Goal: Navigation & Orientation: Find specific page/section

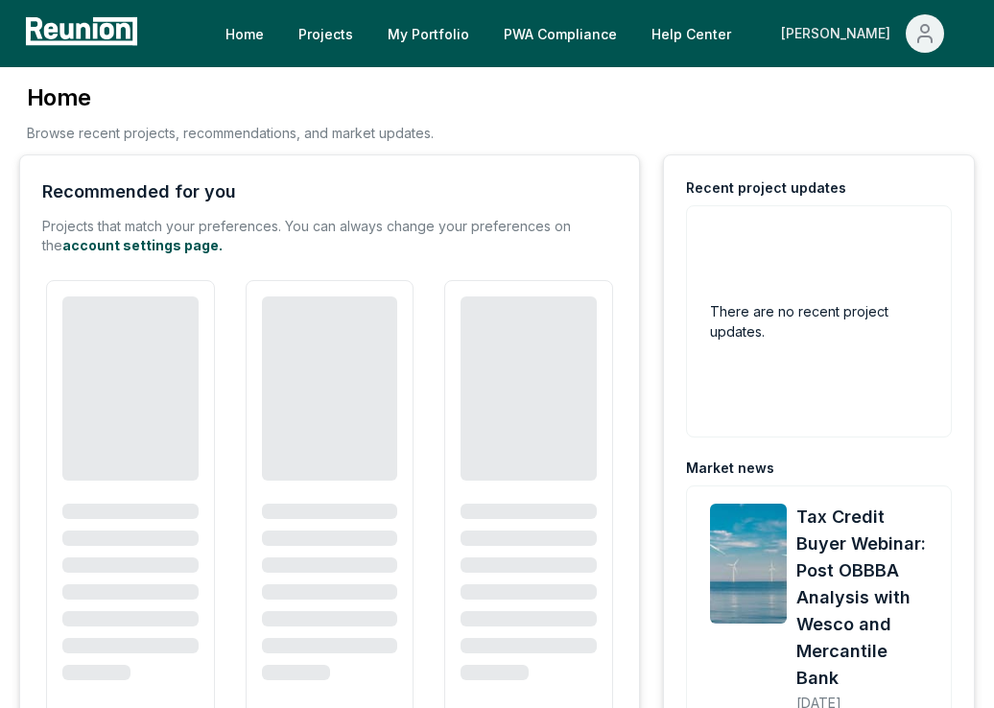
click at [871, 35] on div "[PERSON_NAME]" at bounding box center [839, 33] width 117 height 38
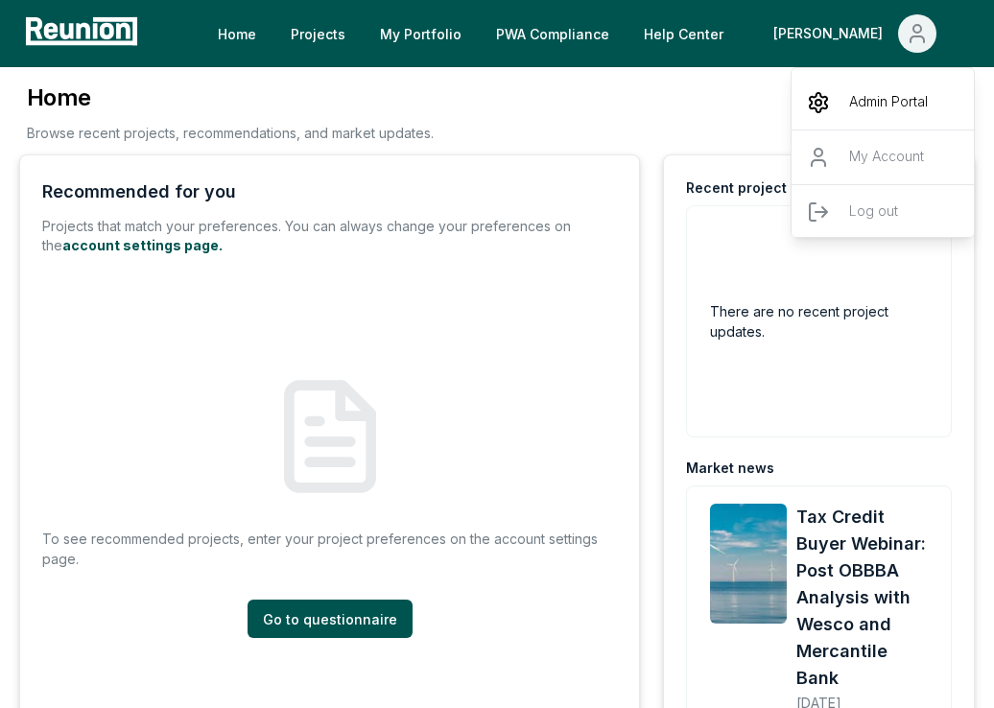
click at [851, 103] on p "Admin Portal" at bounding box center [888, 102] width 79 height 23
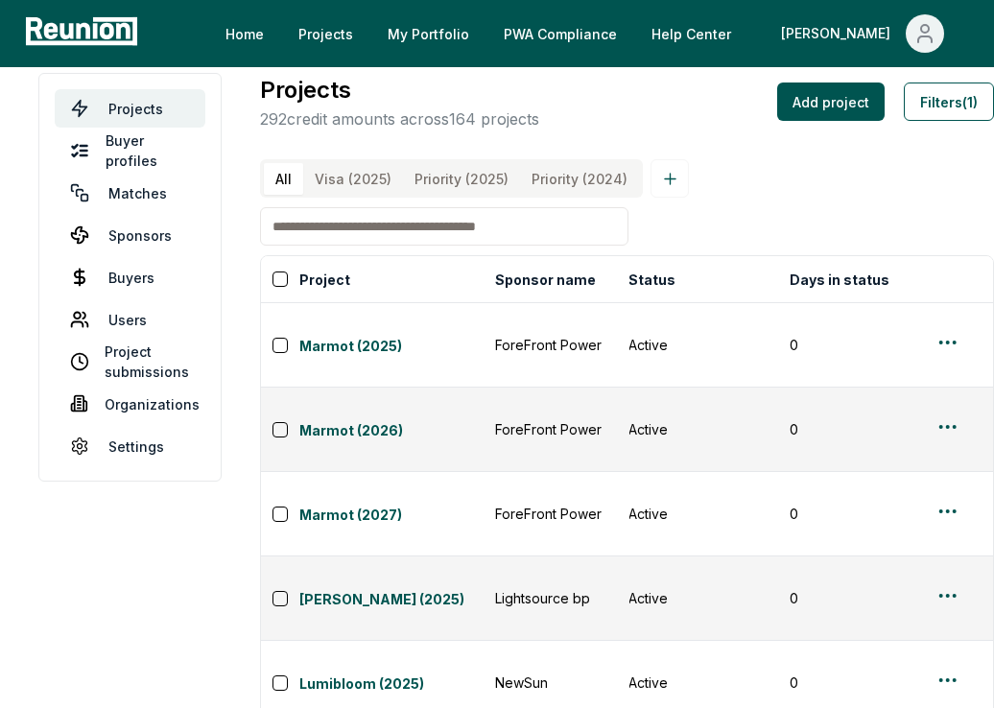
scroll to position [21, 0]
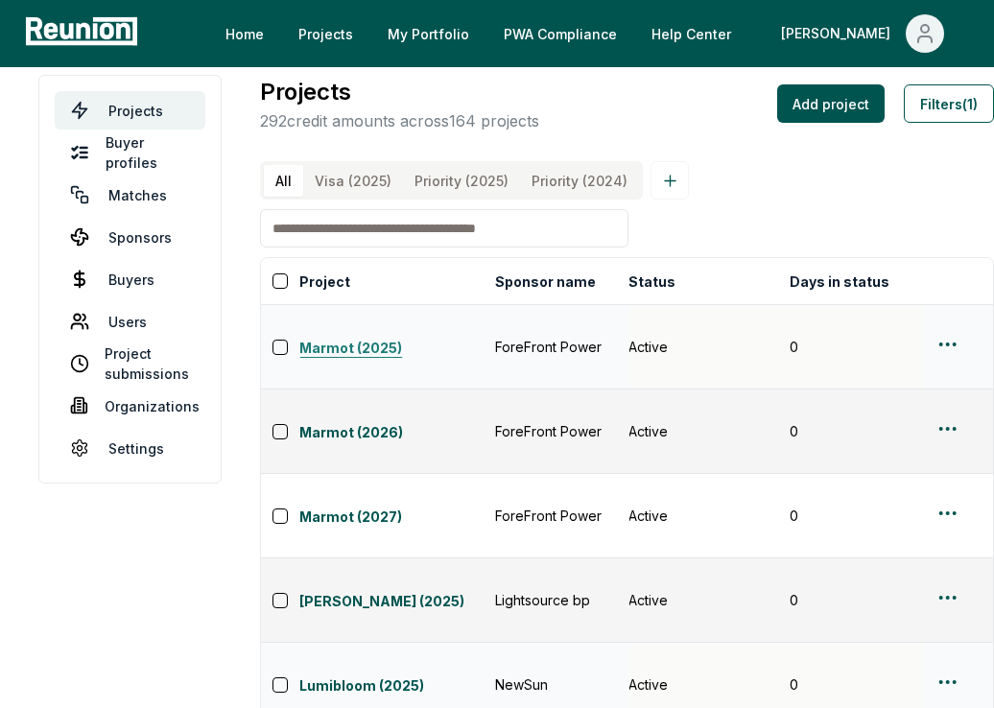
click at [355, 338] on link "Marmot (2025)" at bounding box center [391, 349] width 184 height 23
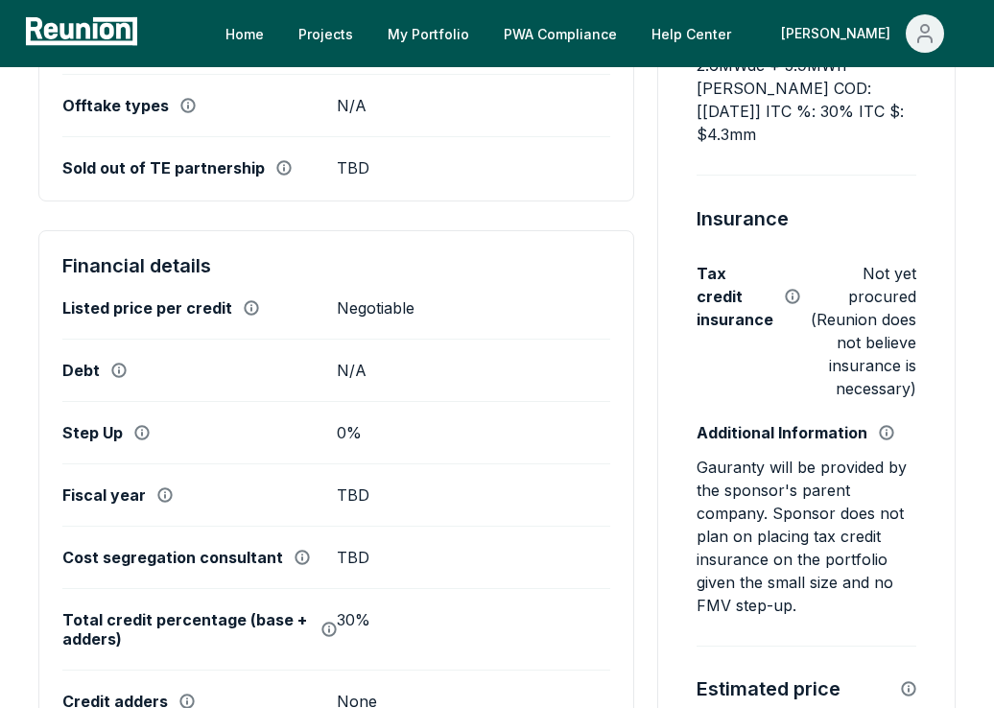
scroll to position [980, 0]
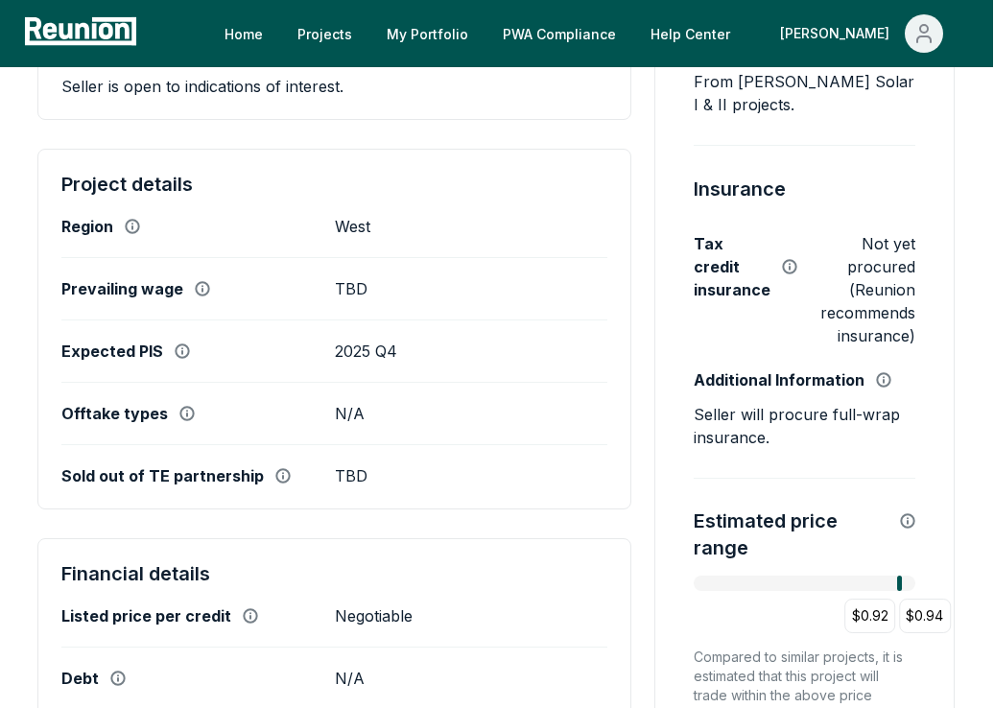
scroll to position [665, 1]
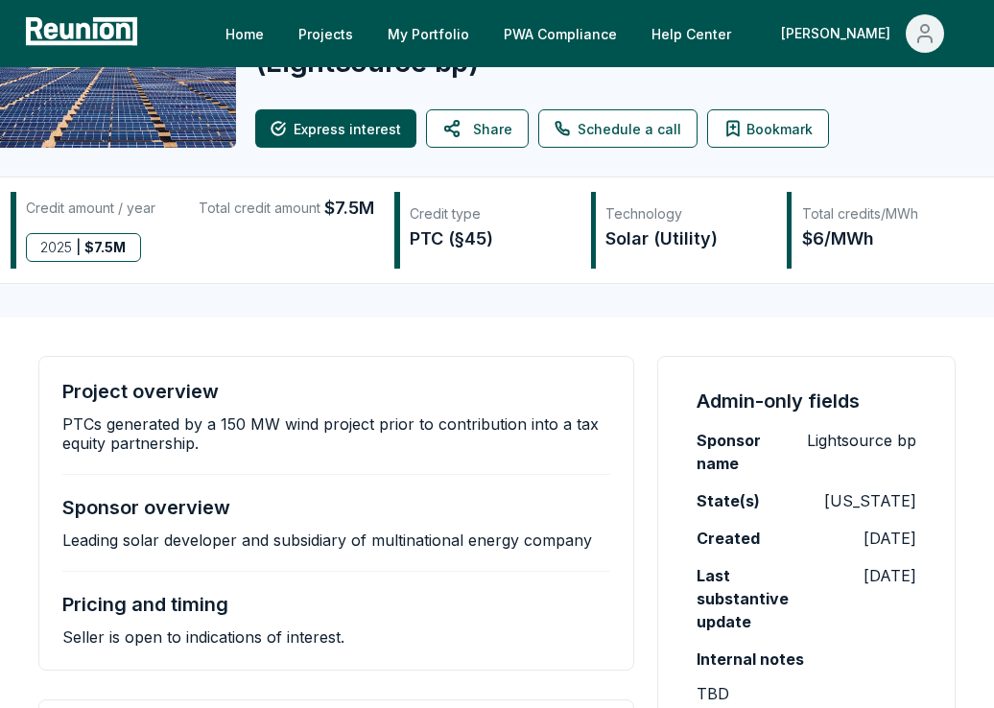
scroll to position [38, 0]
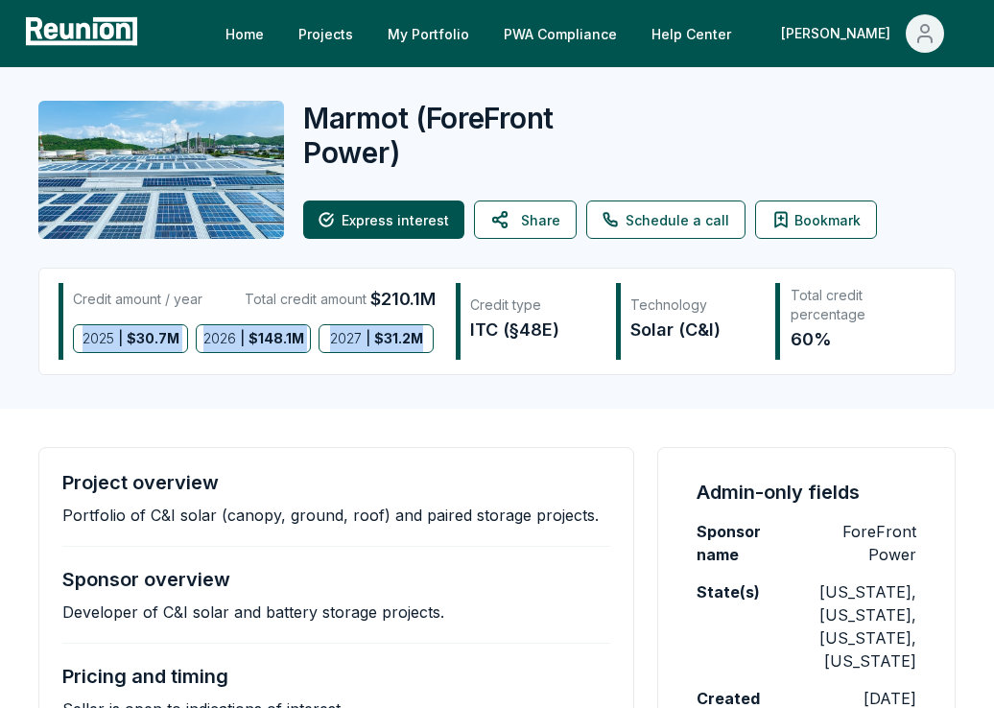
drag, startPoint x: 73, startPoint y: 341, endPoint x: 428, endPoint y: 343, distance: 355.0
click at [428, 343] on div "2025 | $ 30.7M 2026 | $ 148.1M 2027 | $ 31.2M" at bounding box center [254, 338] width 363 height 29
copy div "2025 | $ 30.7M 2026 | $ 148.1M 2027 | $ 31.2M"
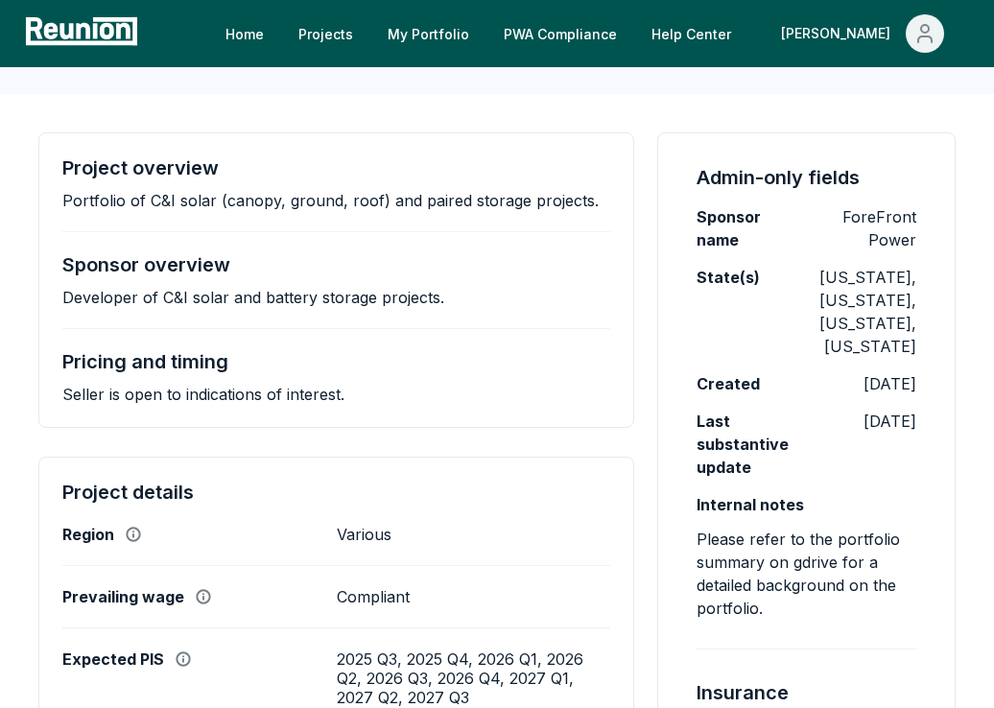
scroll to position [38, 0]
